Goal: Entertainment & Leisure: Consume media (video, audio)

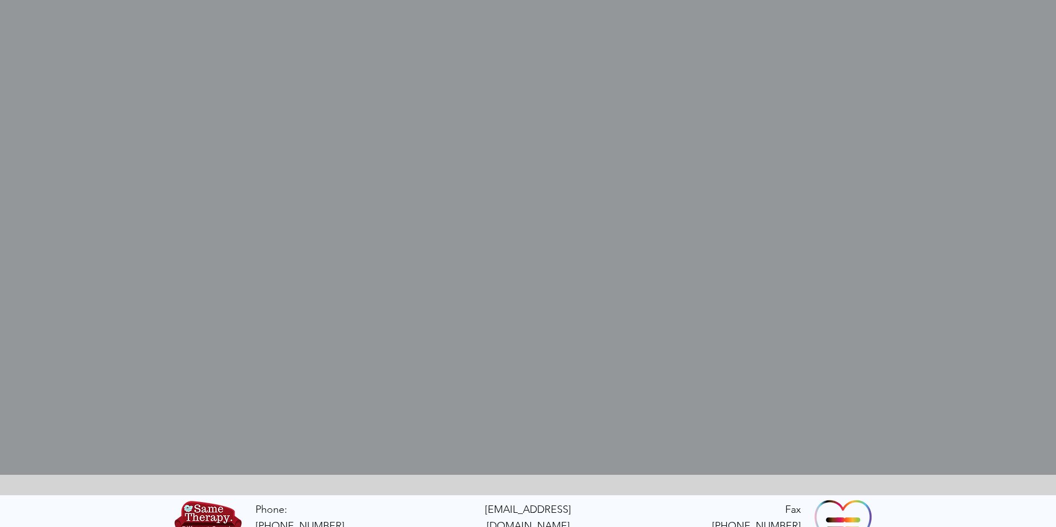
scroll to position [397, 0]
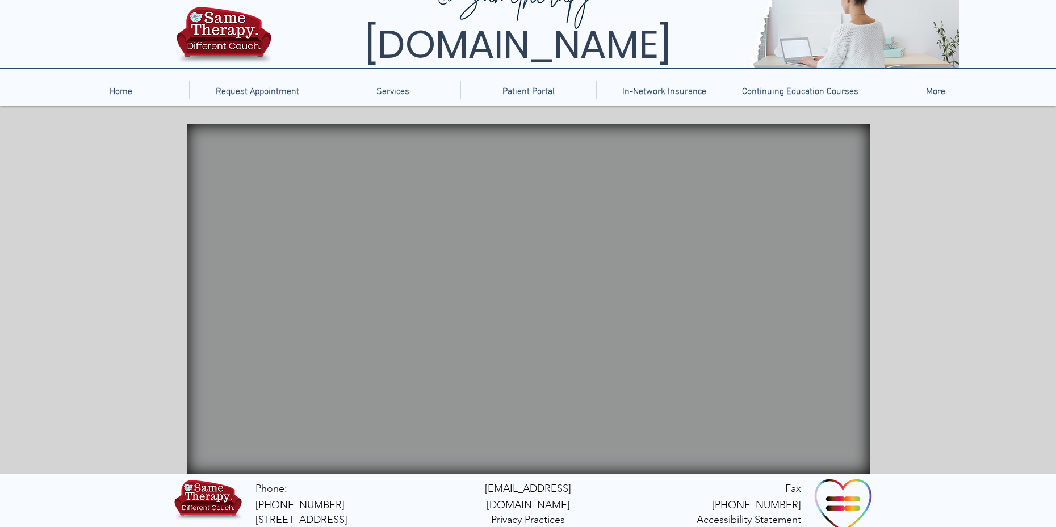
scroll to position [46, 0]
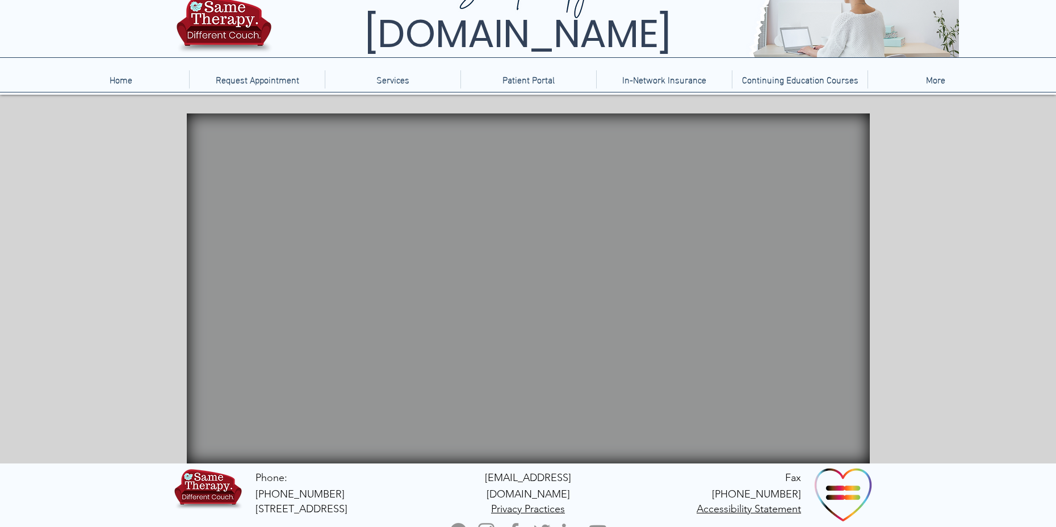
click at [258, 325] on video "Your Video Title Video Player" at bounding box center [528, 289] width 683 height 350
click at [255, 330] on video "Your Video Title Video Player" at bounding box center [528, 289] width 683 height 350
click at [499, 238] on video "Your Video Title Video Player" at bounding box center [528, 289] width 683 height 350
click at [503, 231] on video "Your Video Title Video Player" at bounding box center [528, 289] width 683 height 350
click at [530, 292] on video "Your Video Title Video Player" at bounding box center [528, 289] width 683 height 350
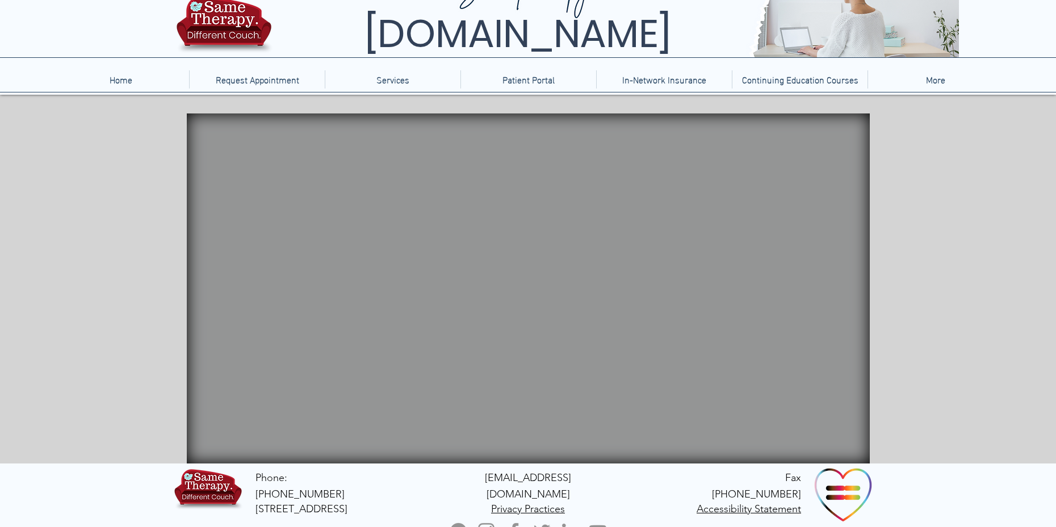
click at [529, 291] on video "Your Video Title Video Player" at bounding box center [528, 289] width 683 height 350
click at [308, 272] on icon "An image of a fish tank that when clicked brings you to a video of a fish tank." at bounding box center [285, 277] width 89 height 37
click at [392, 278] on video "Your Video Title Video Player" at bounding box center [528, 289] width 683 height 350
click at [253, 328] on video "Your Video Title Video Player" at bounding box center [528, 289] width 683 height 350
click at [298, 340] on icon "main content" at bounding box center [281, 339] width 44 height 40
